Goal: Information Seeking & Learning: Learn about a topic

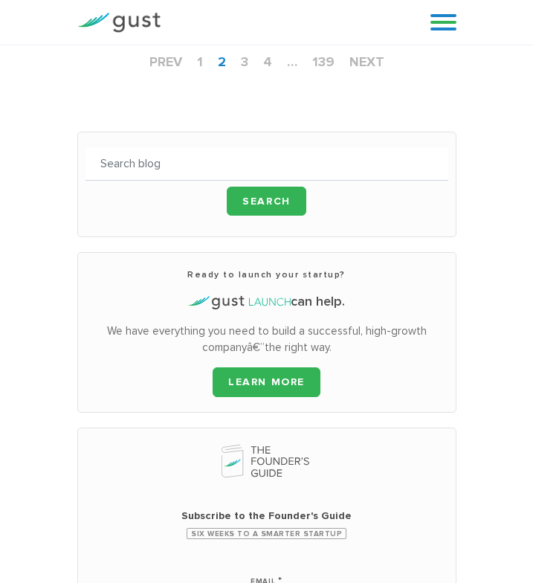
scroll to position [1915, 0]
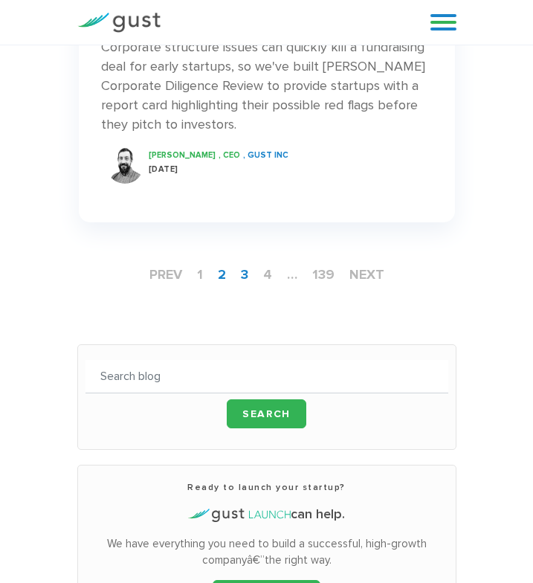
click at [237, 261] on link "3" at bounding box center [244, 275] width 19 height 28
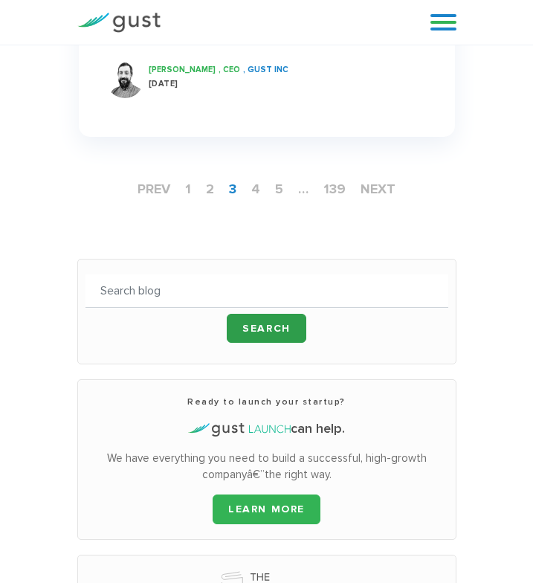
scroll to position [2021, 0]
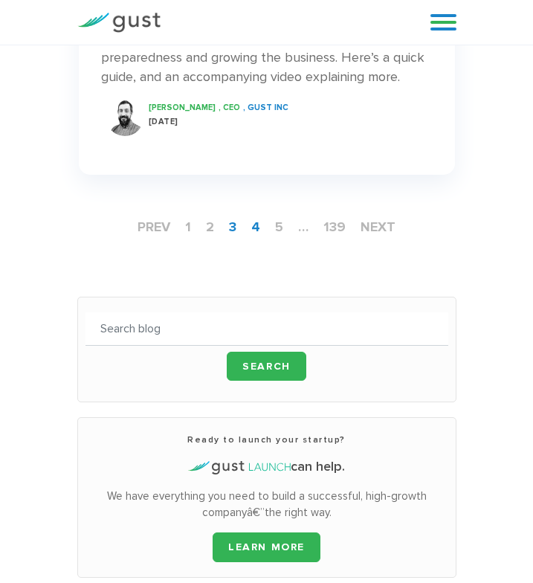
click at [251, 213] on link "4" at bounding box center [255, 227] width 21 height 28
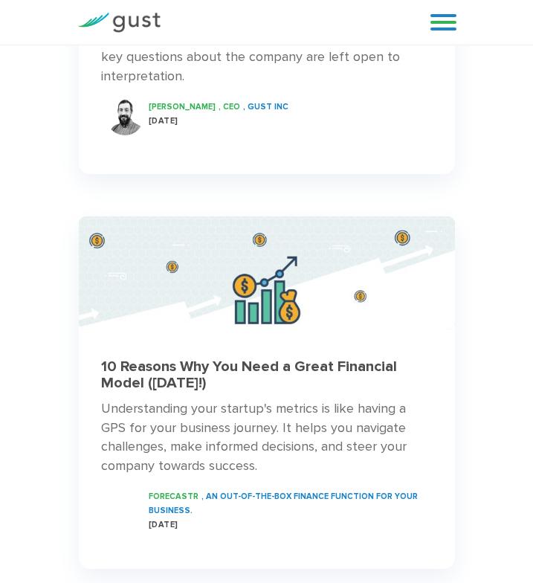
scroll to position [1678, 0]
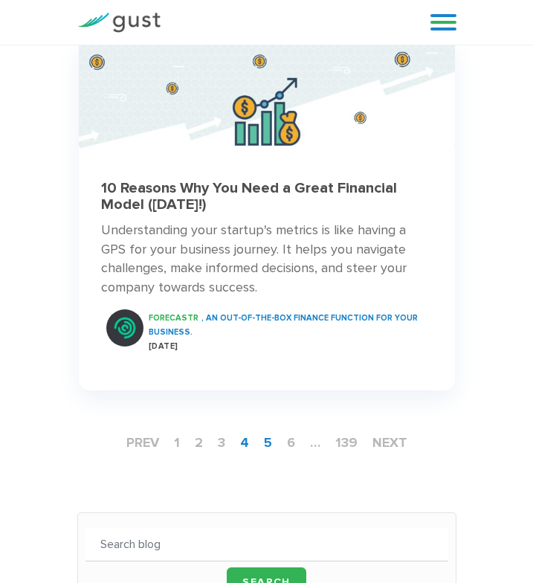
click at [267, 429] on link "5" at bounding box center [268, 443] width 20 height 28
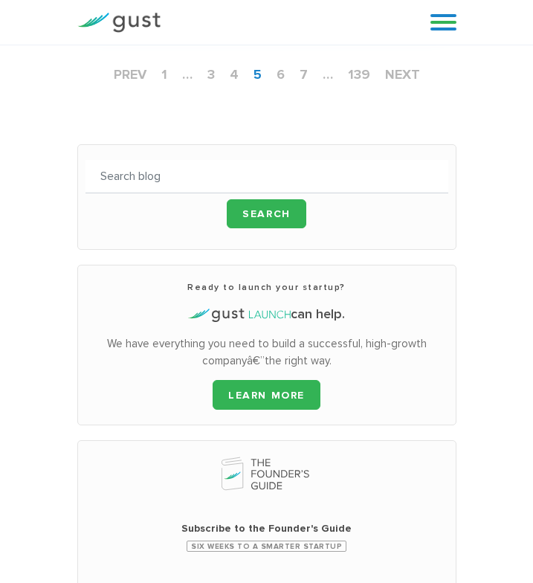
scroll to position [1632, 0]
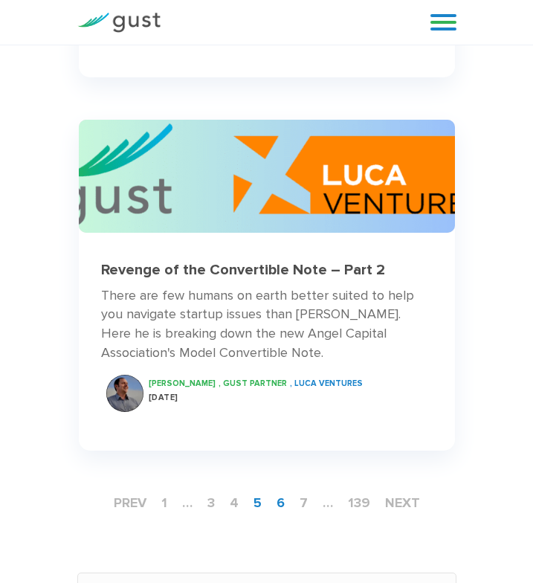
click at [289, 489] on link "6" at bounding box center [281, 503] width 20 height 28
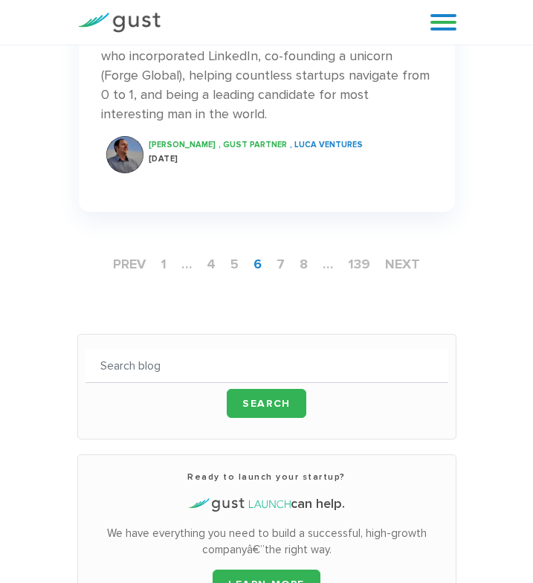
scroll to position [1931, 0]
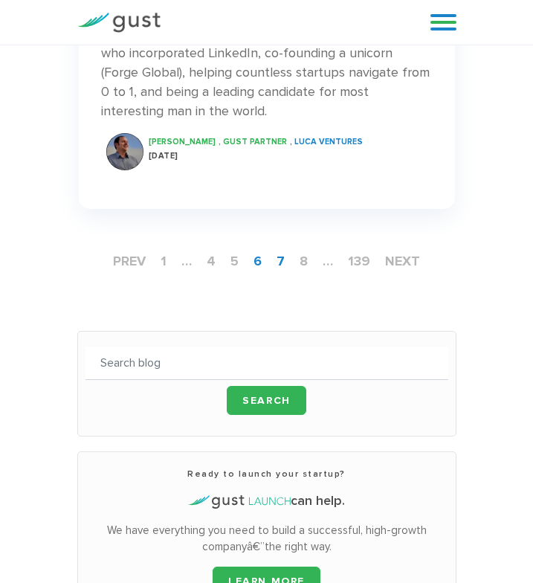
click at [288, 248] on link "7" at bounding box center [281, 262] width 20 height 28
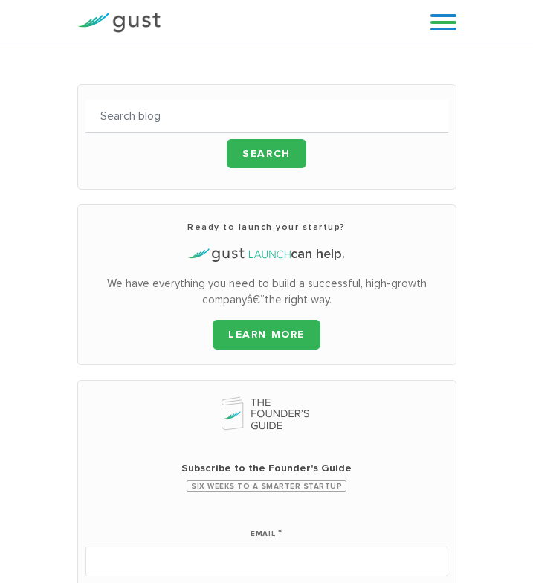
scroll to position [1697, 0]
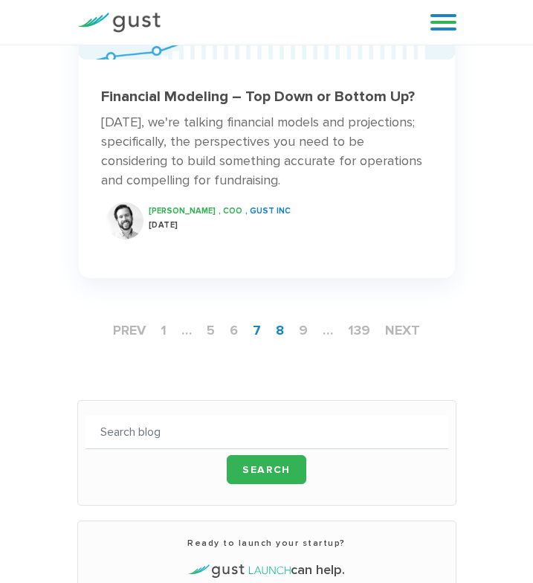
click at [280, 317] on link "8" at bounding box center [280, 331] width 20 height 28
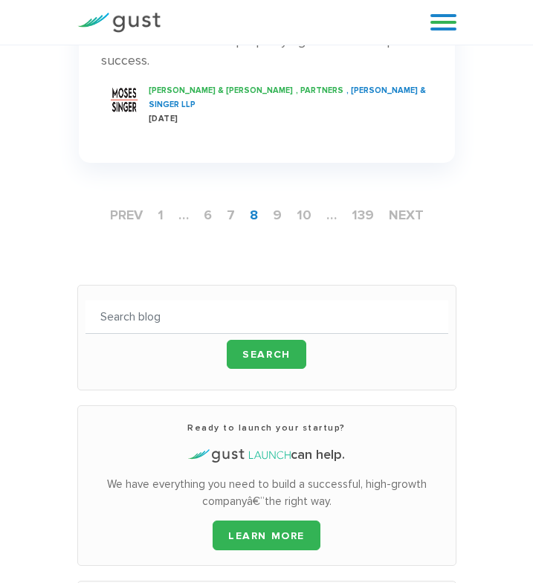
scroll to position [2506, 0]
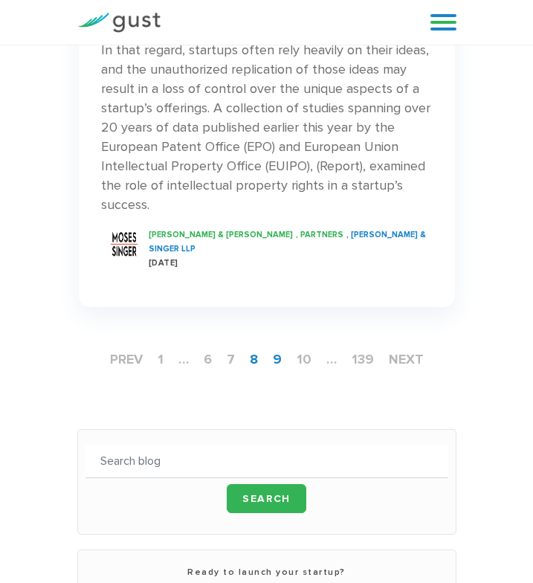
click at [284, 346] on link "9" at bounding box center [277, 360] width 21 height 28
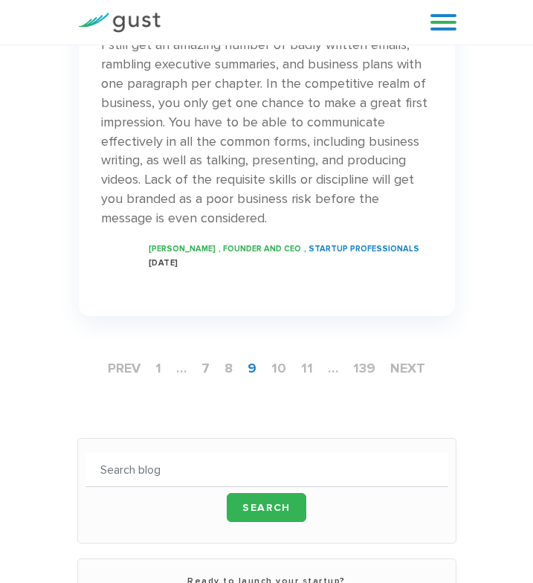
scroll to position [2994, 0]
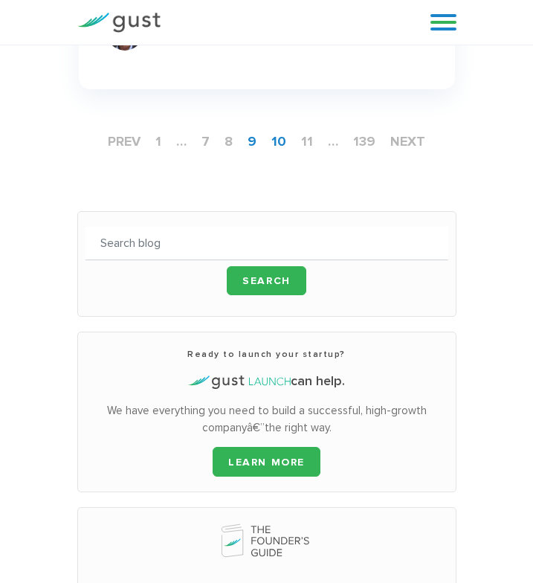
click at [274, 128] on link "10" at bounding box center [279, 142] width 27 height 28
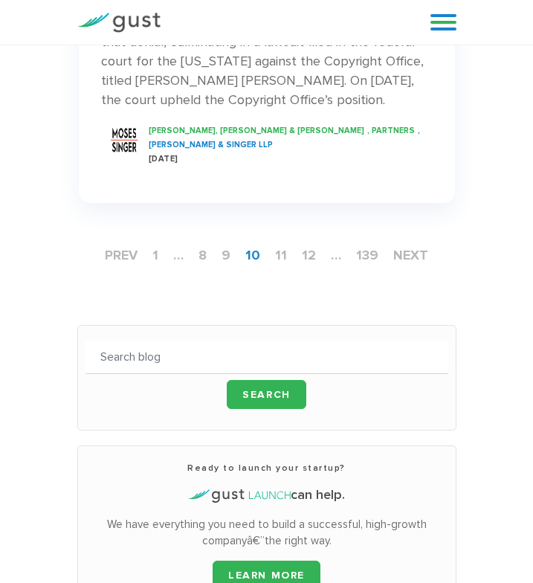
scroll to position [2581, 0]
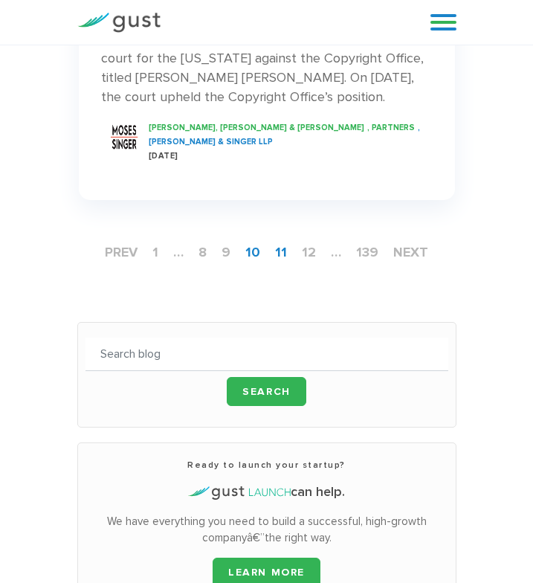
click at [274, 239] on link "11" at bounding box center [281, 253] width 24 height 28
